Goal: Navigation & Orientation: Find specific page/section

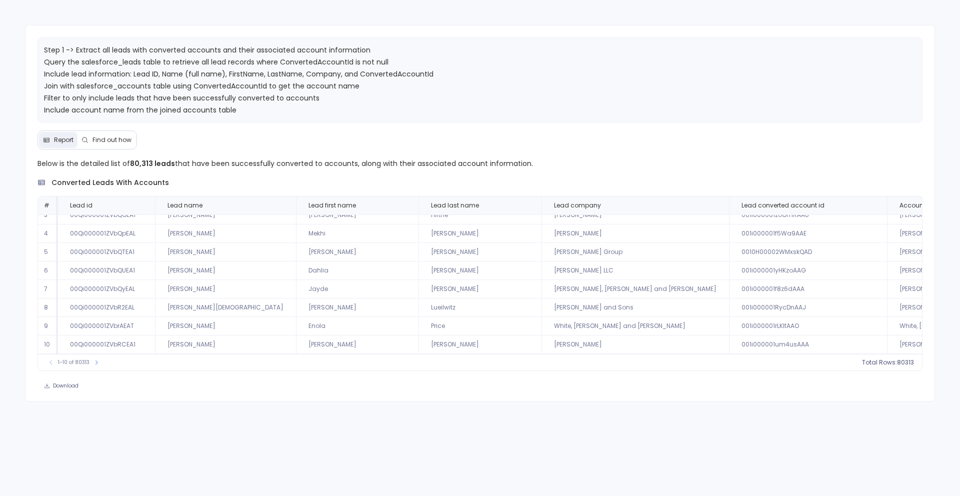
scroll to position [45, 0]
click at [99, 359] on button at bounding box center [97, 363] width 10 height 10
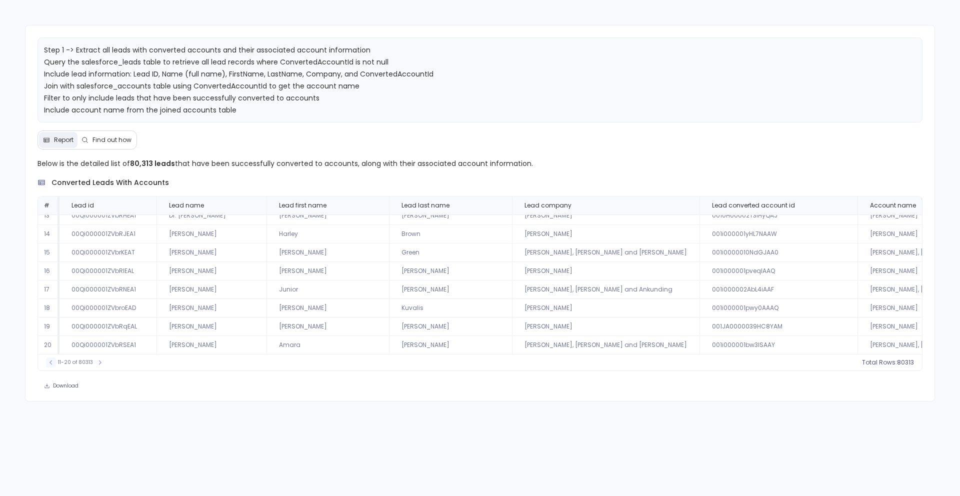
click at [50, 365] on icon at bounding box center [51, 363] width 6 height 6
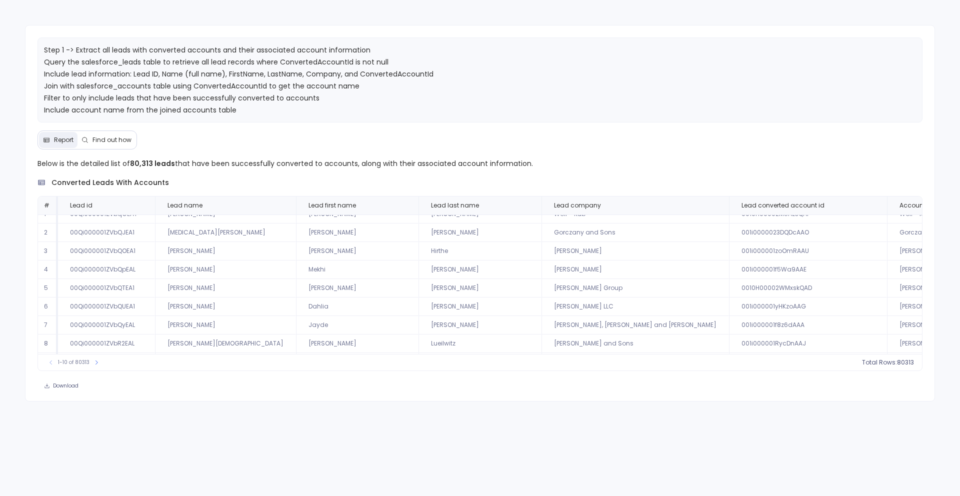
scroll to position [0, 0]
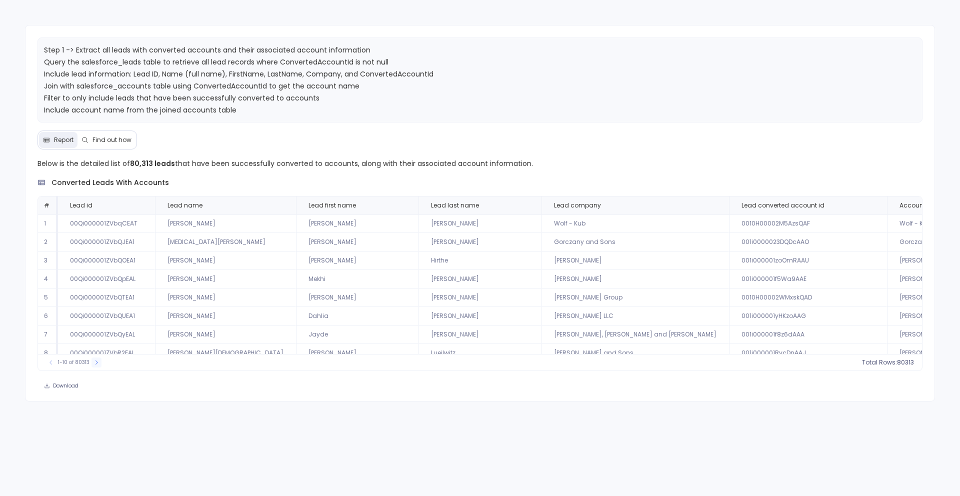
click at [94, 362] on icon at bounding box center [97, 363] width 6 height 6
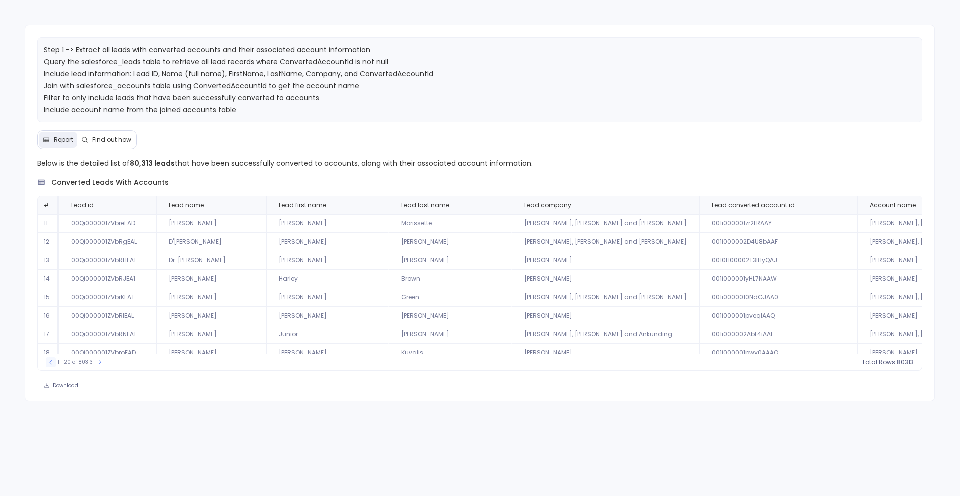
click at [53, 364] on icon at bounding box center [51, 363] width 6 height 6
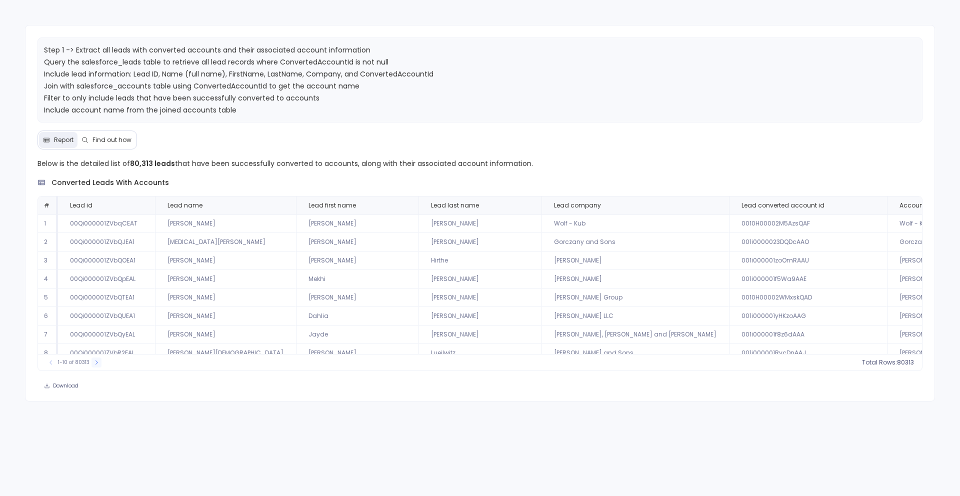
click at [96, 363] on icon at bounding box center [97, 362] width 3 height 4
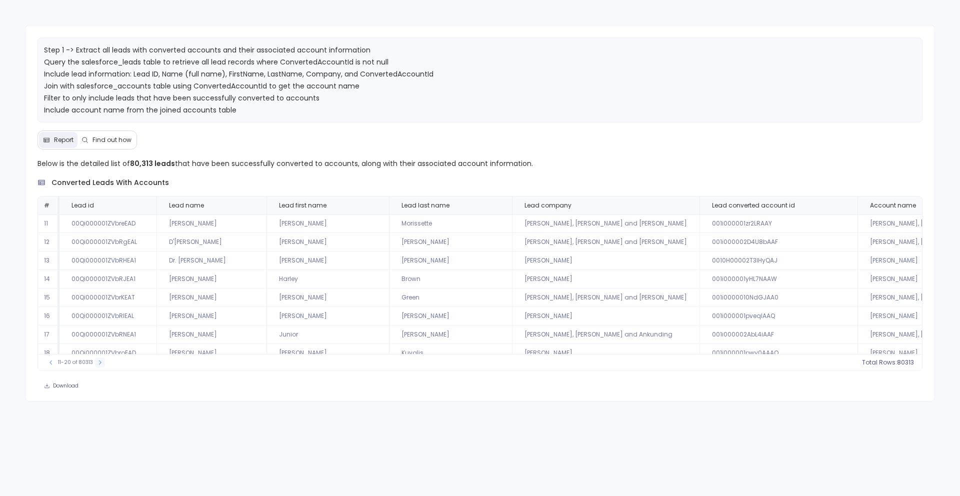
click at [97, 363] on icon at bounding box center [100, 363] width 6 height 6
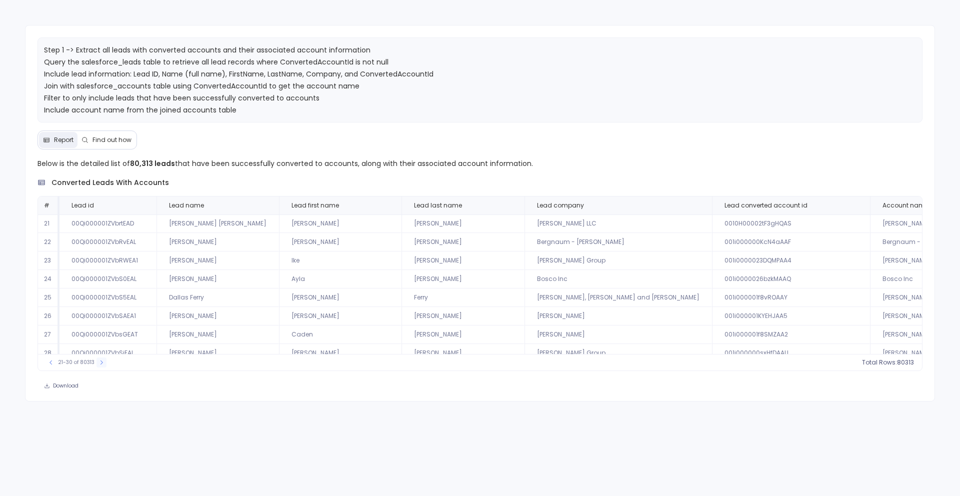
click at [97, 363] on button at bounding box center [102, 363] width 10 height 10
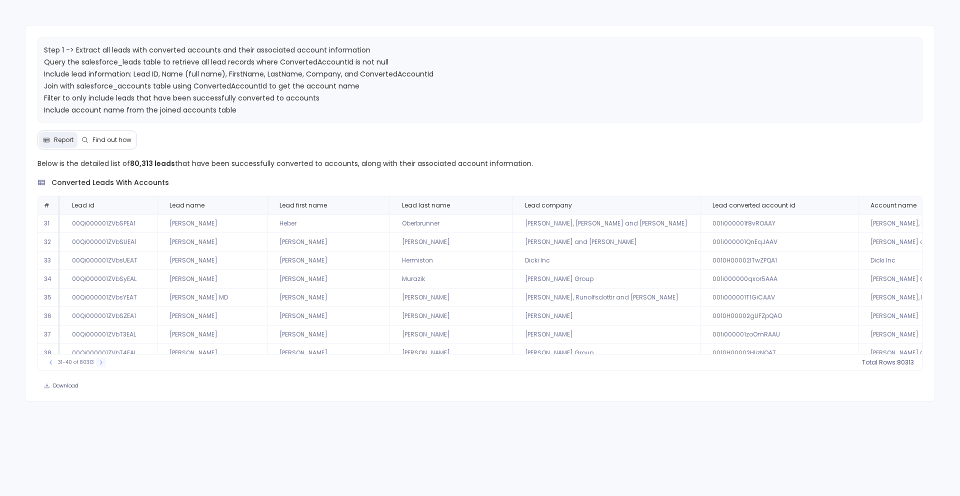
click at [96, 363] on button at bounding box center [101, 363] width 10 height 10
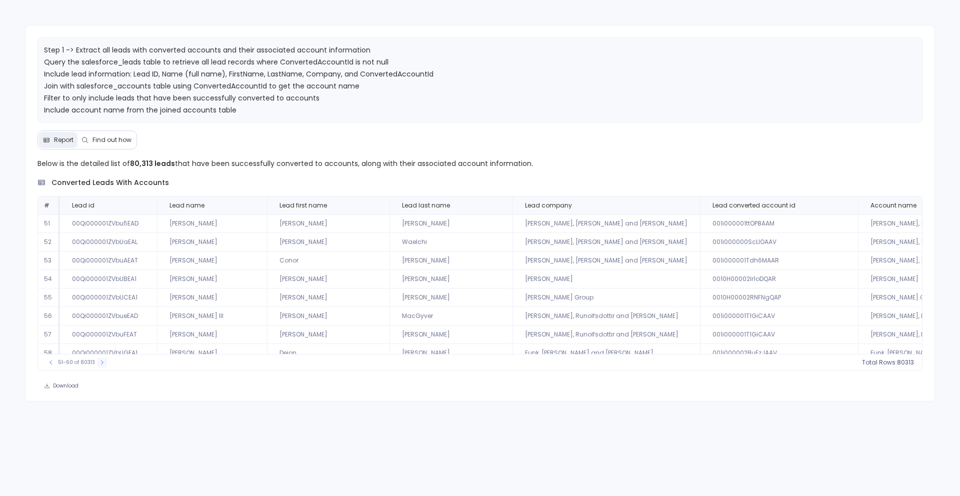
click at [97, 363] on button at bounding box center [102, 363] width 10 height 10
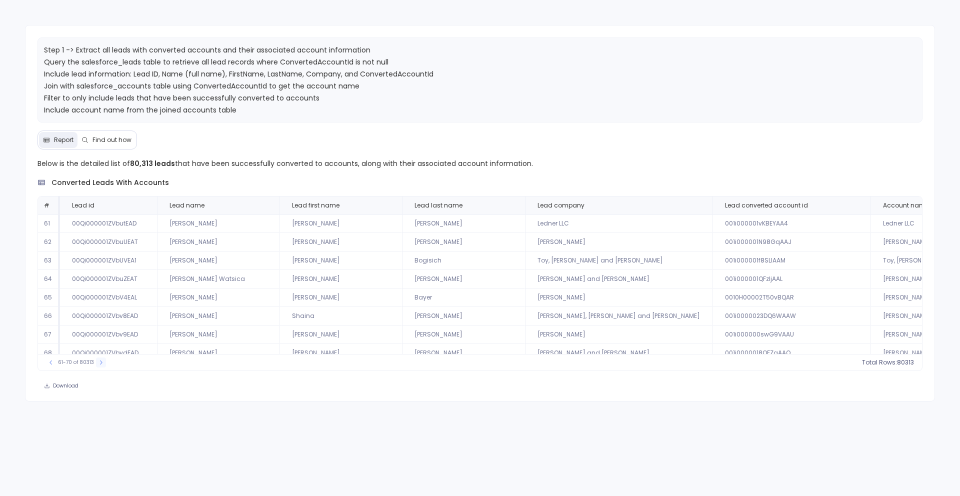
click at [96, 363] on button at bounding box center [101, 363] width 10 height 10
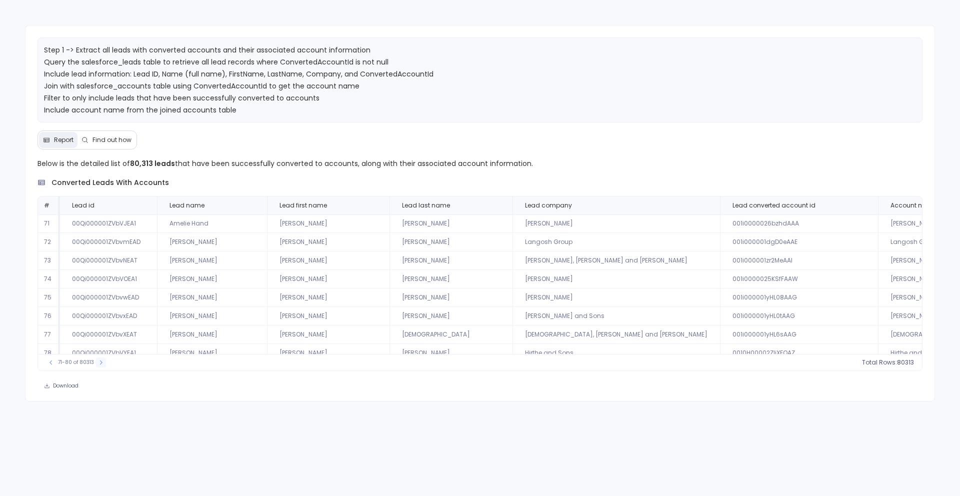
click at [96, 363] on button at bounding box center [101, 363] width 10 height 10
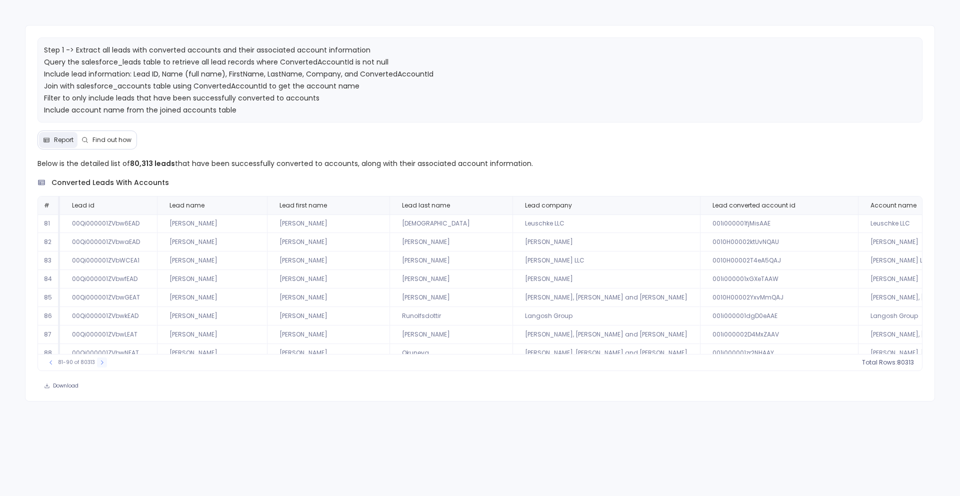
click at [97, 363] on button at bounding box center [102, 363] width 10 height 10
click at [96, 363] on div "81-90 of 80313" at bounding box center [76, 363] width 71 height 10
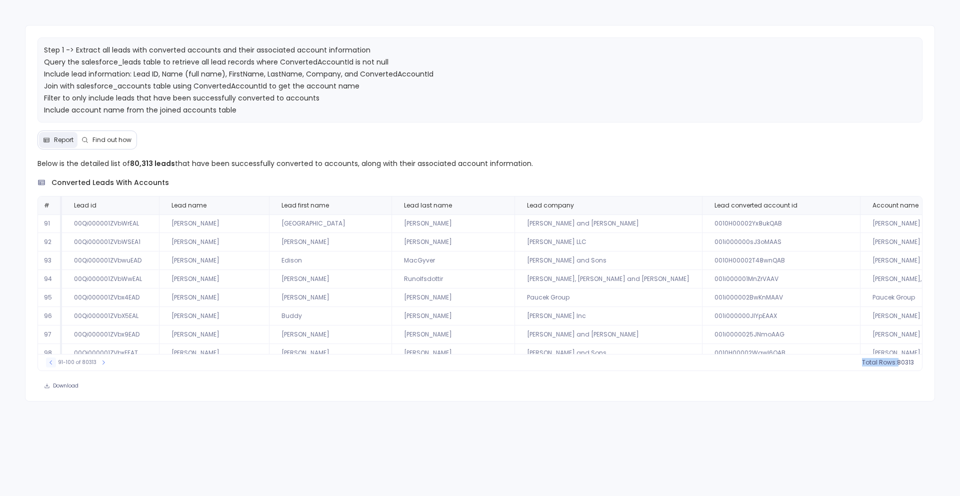
click at [53, 363] on icon at bounding box center [51, 363] width 6 height 6
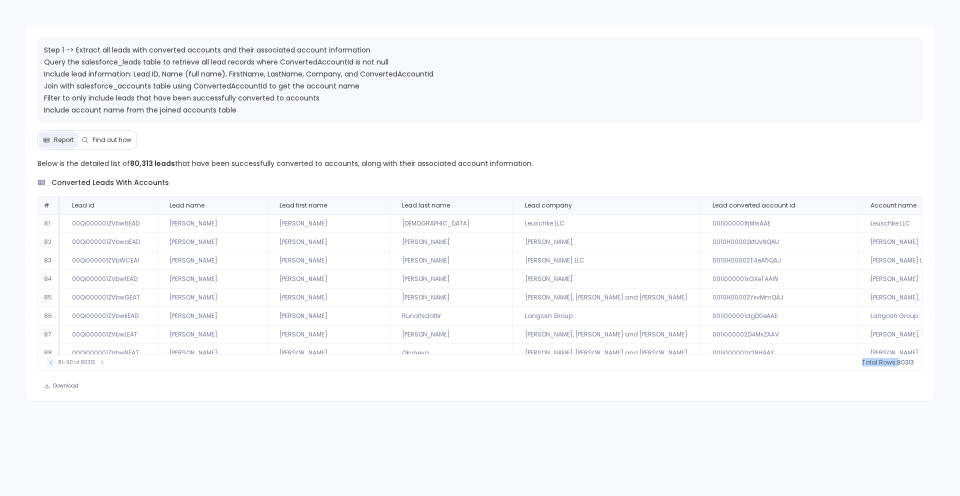
click at [53, 363] on icon at bounding box center [51, 363] width 6 height 6
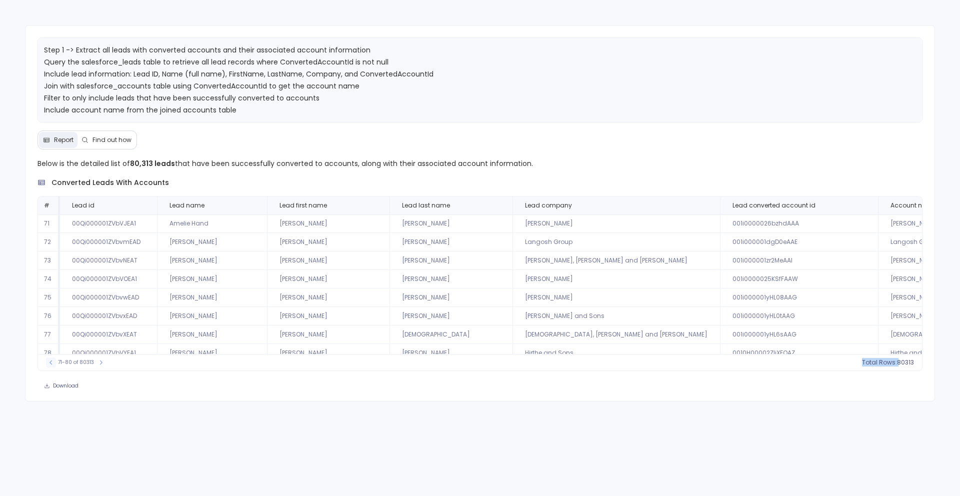
click at [53, 363] on icon at bounding box center [51, 363] width 6 height 6
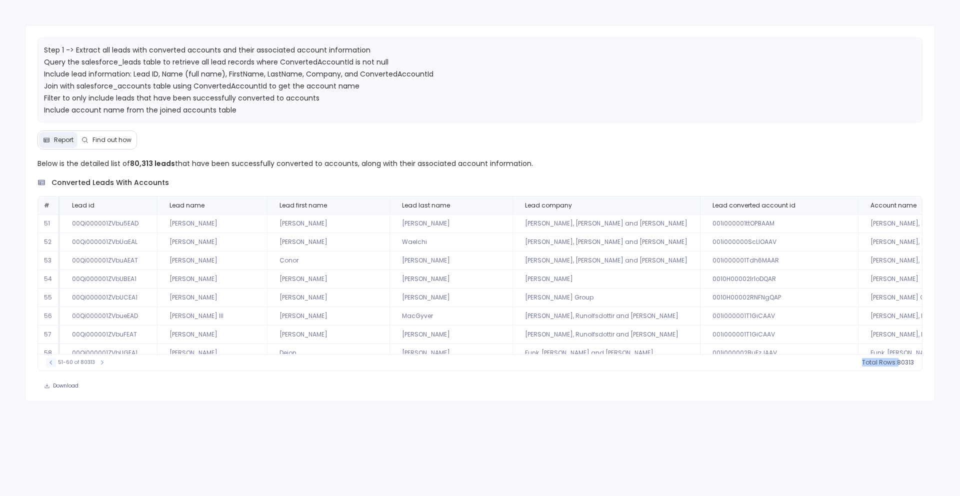
click at [53, 363] on icon at bounding box center [51, 363] width 6 height 6
